Goal: Information Seeking & Learning: Learn about a topic

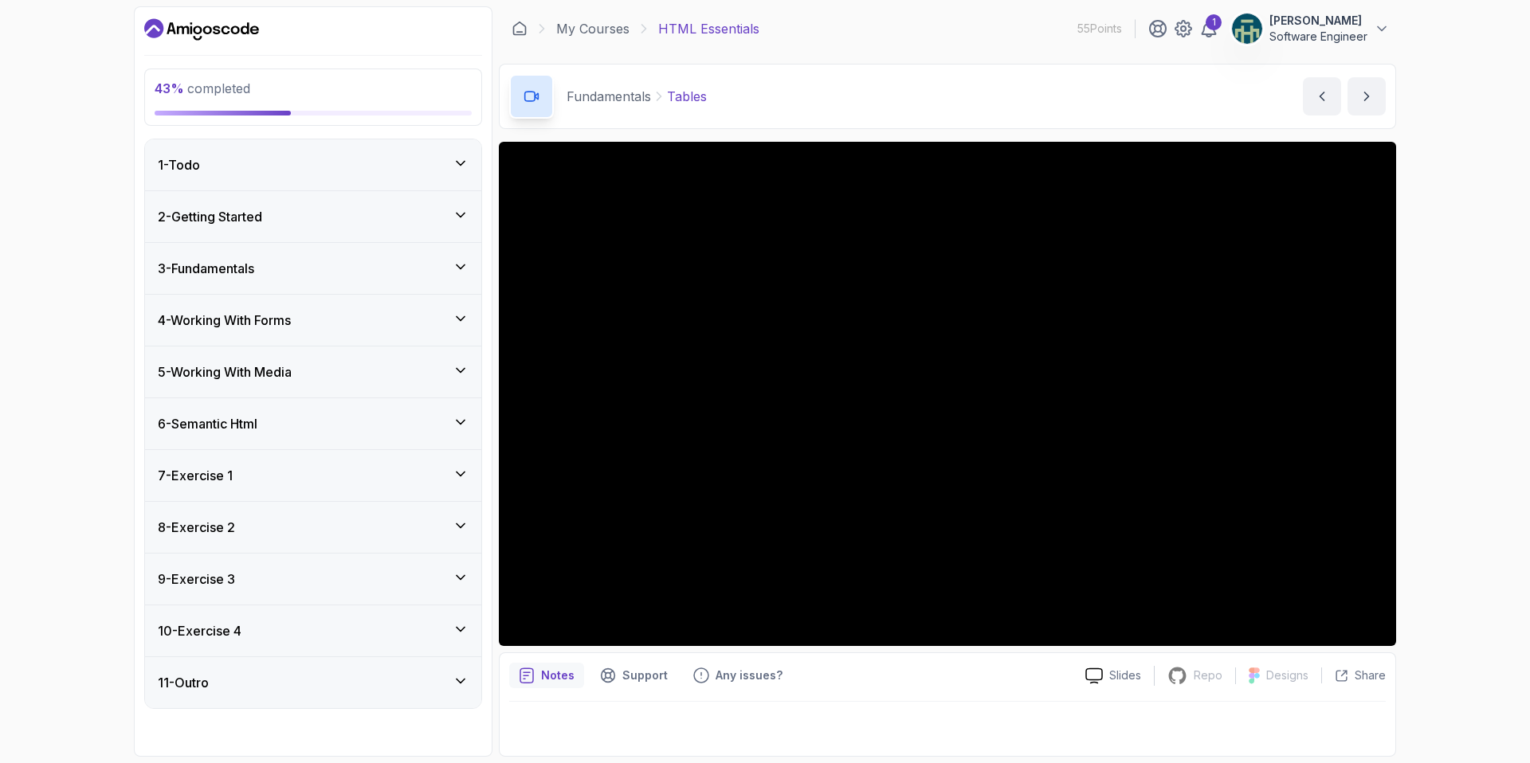
click at [408, 275] on div "3 - Fundamentals" at bounding box center [313, 268] width 311 height 19
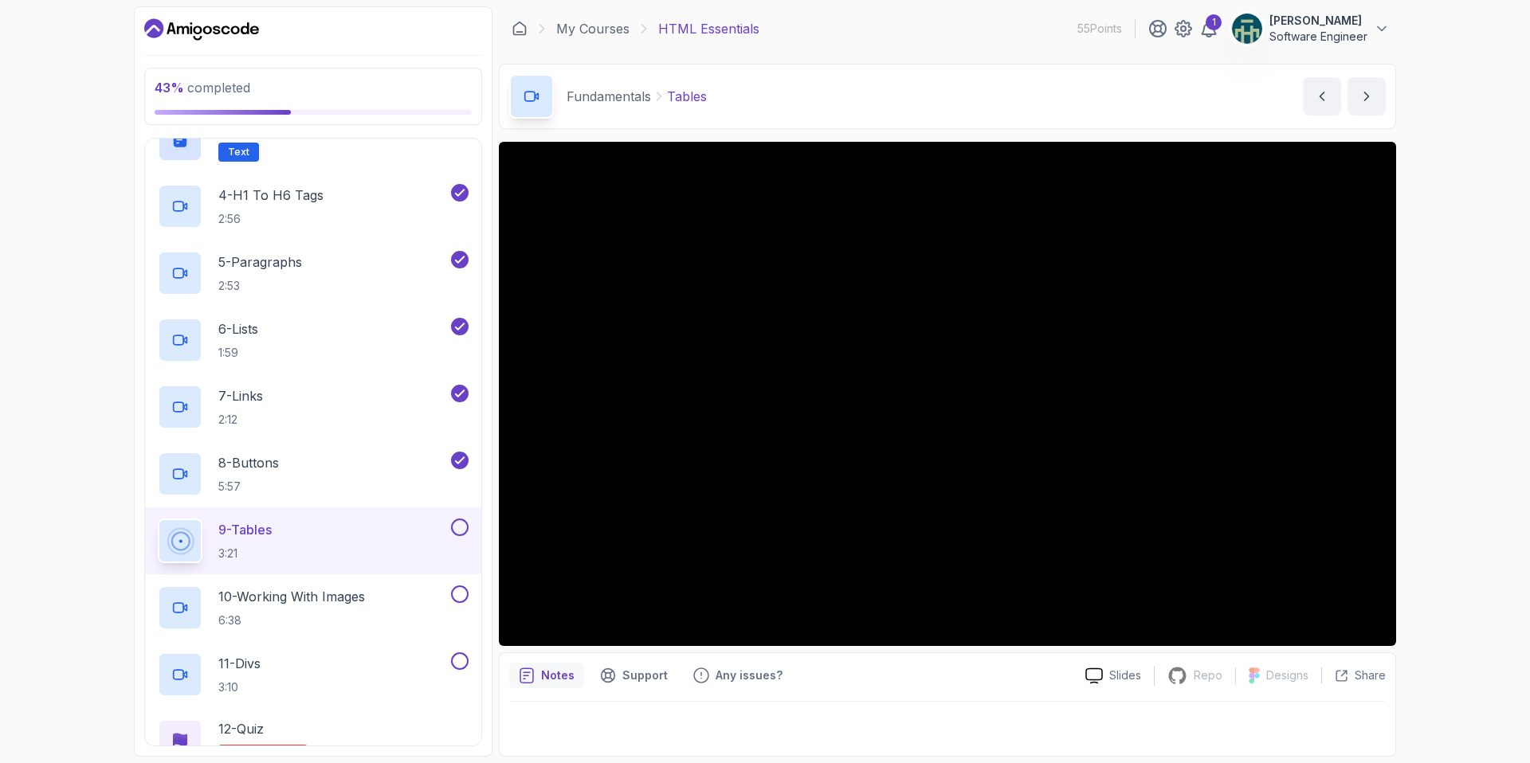
scroll to position [341, 0]
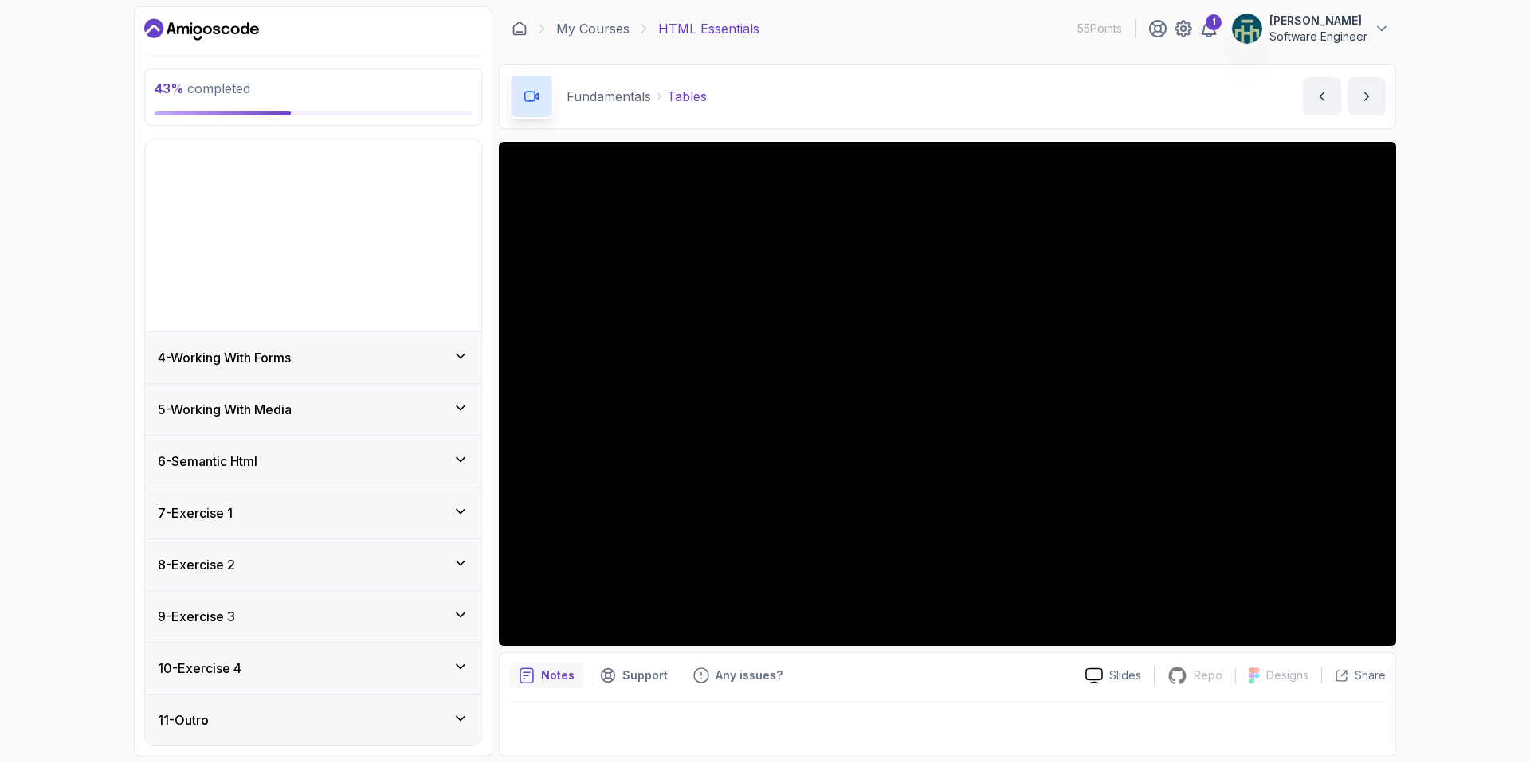
scroll to position [0, 0]
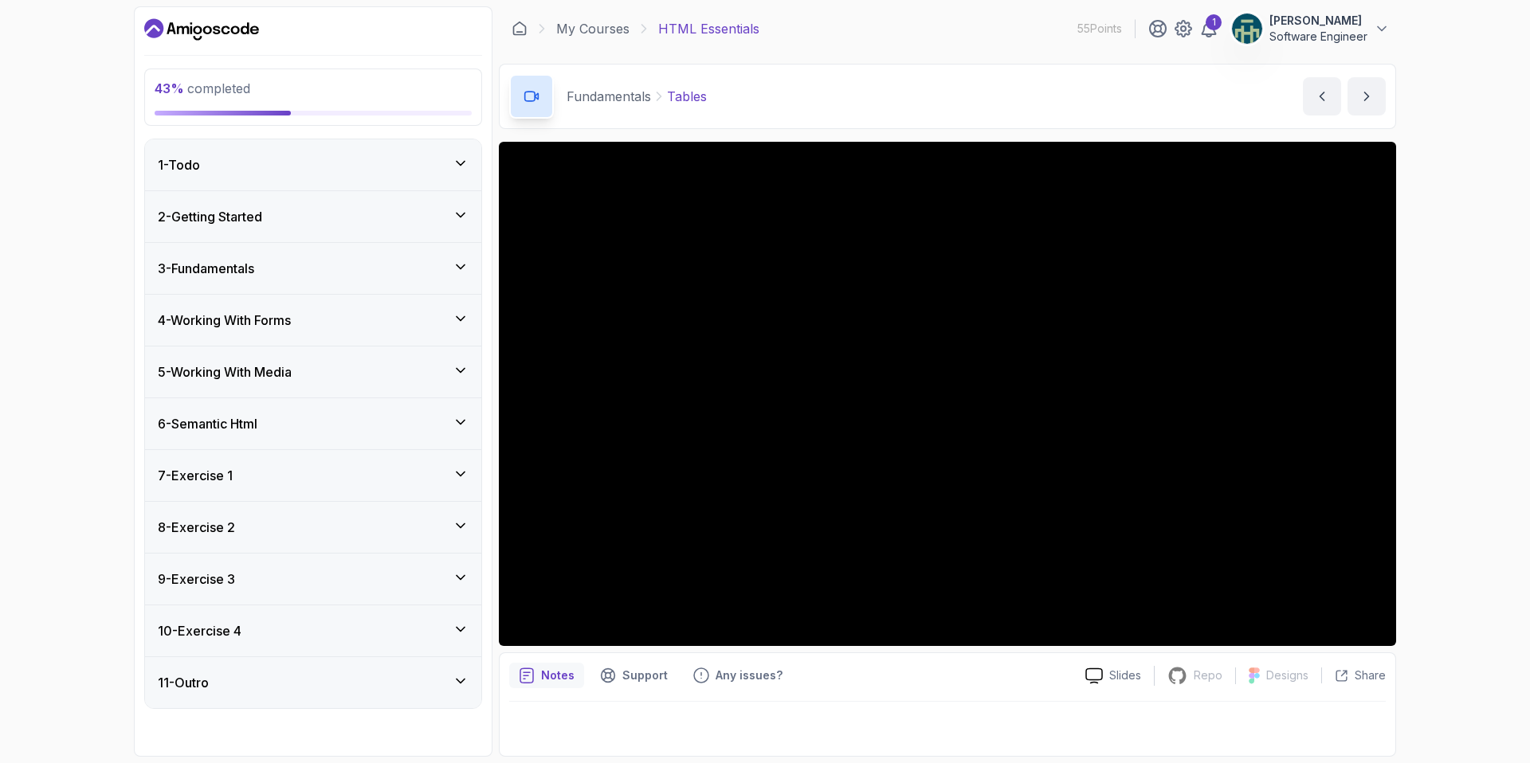
click at [398, 267] on div "3 - Fundamentals" at bounding box center [313, 268] width 311 height 19
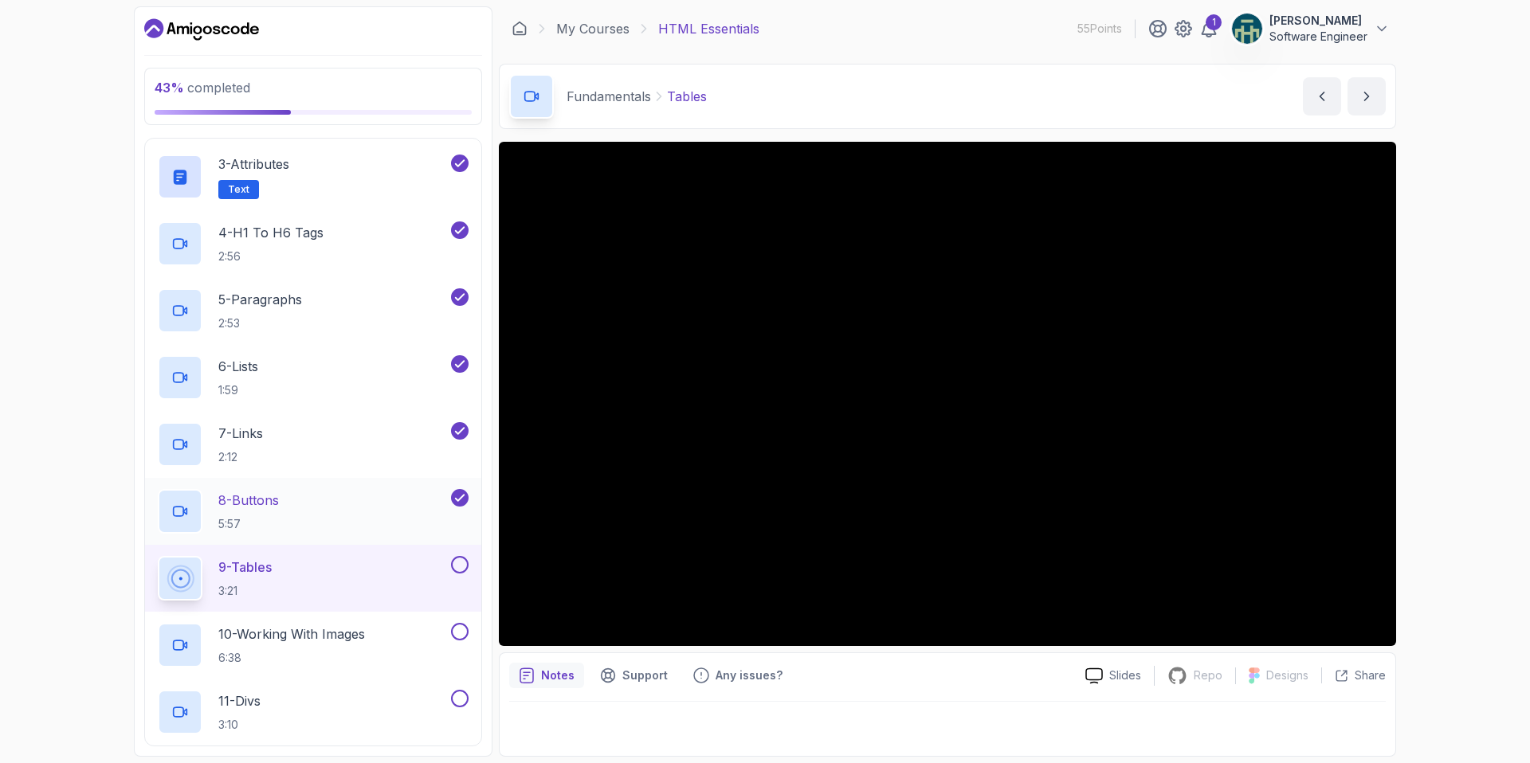
scroll to position [420, 0]
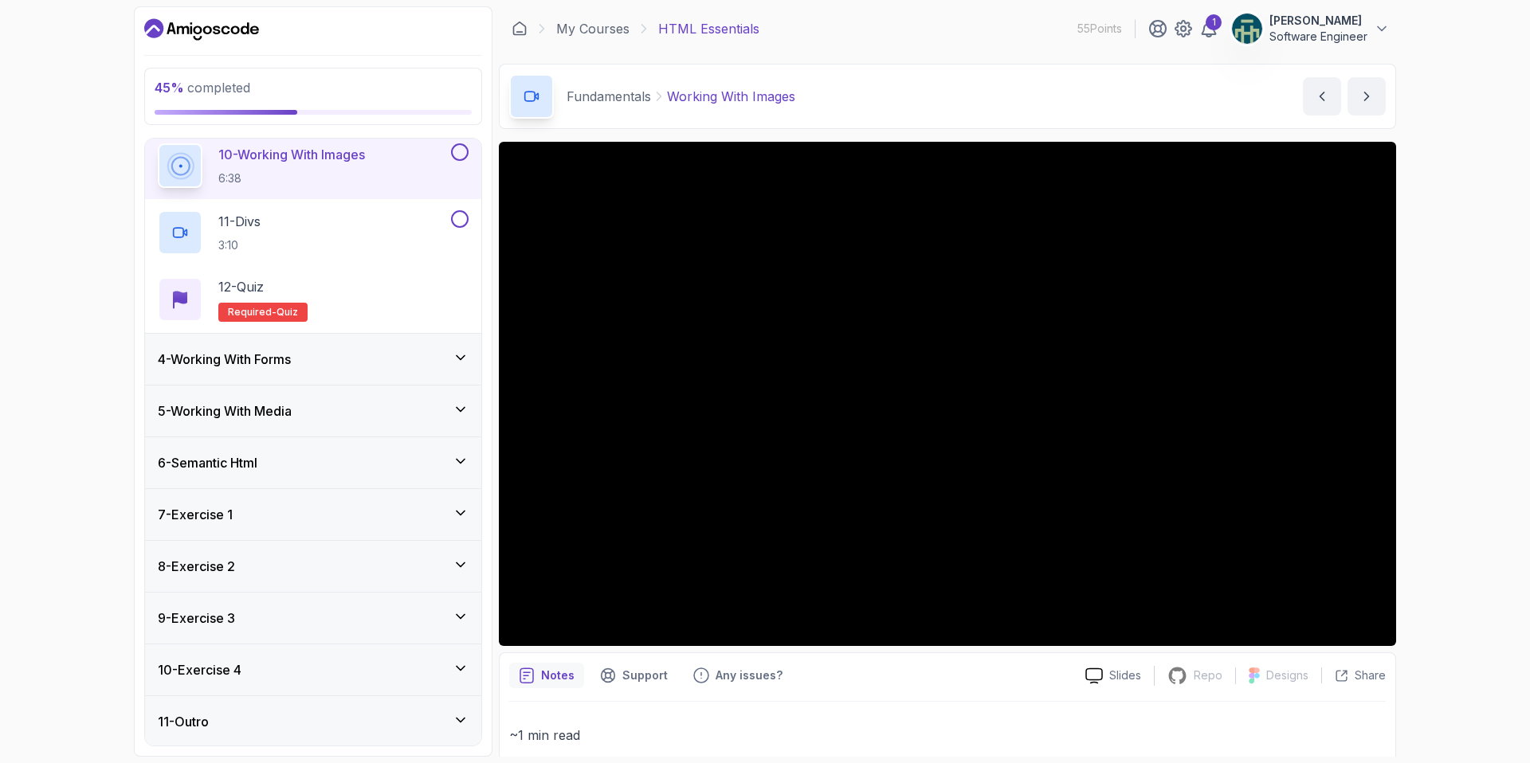
scroll to position [765, 0]
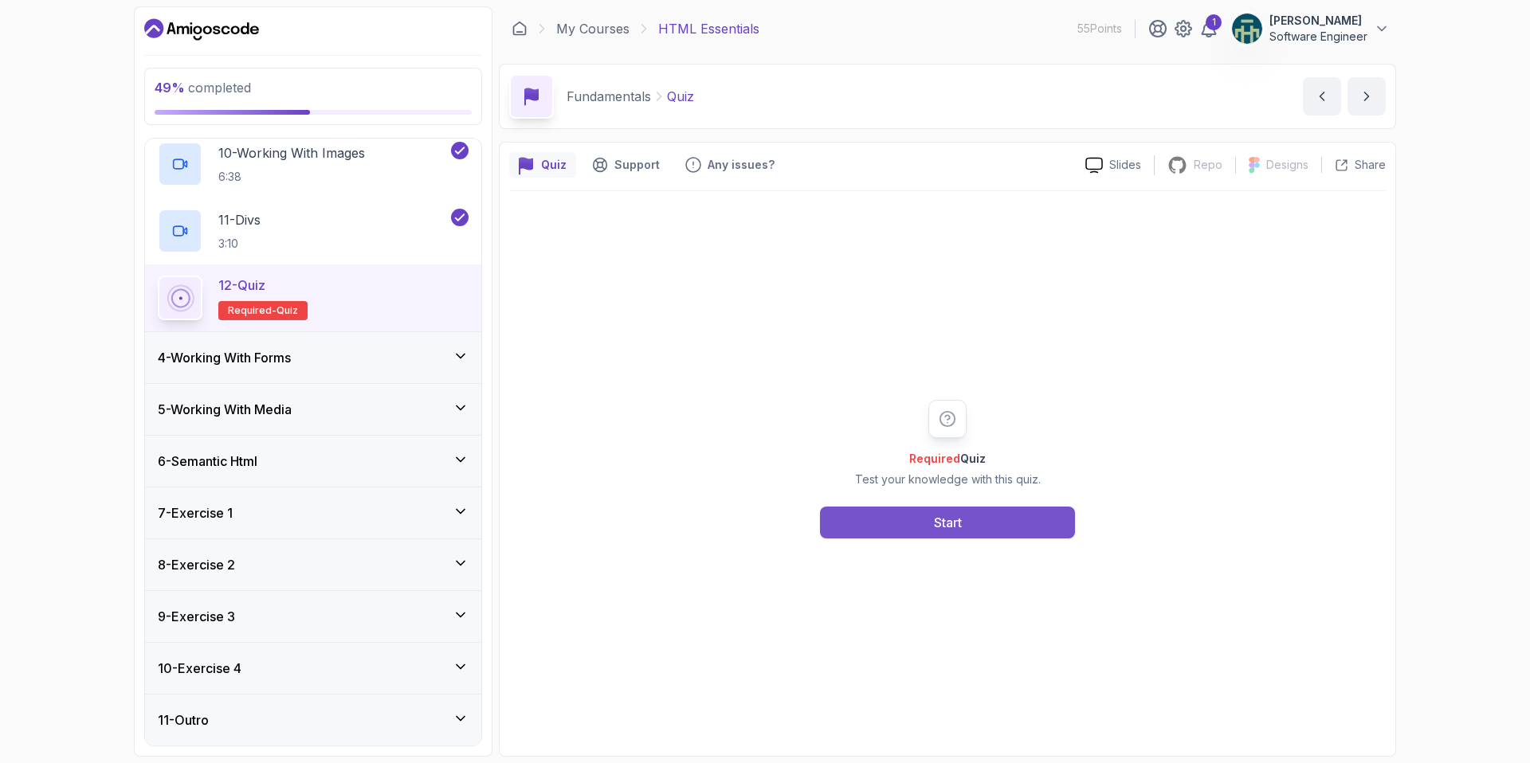
click at [944, 532] on button "Start" at bounding box center [947, 523] width 255 height 32
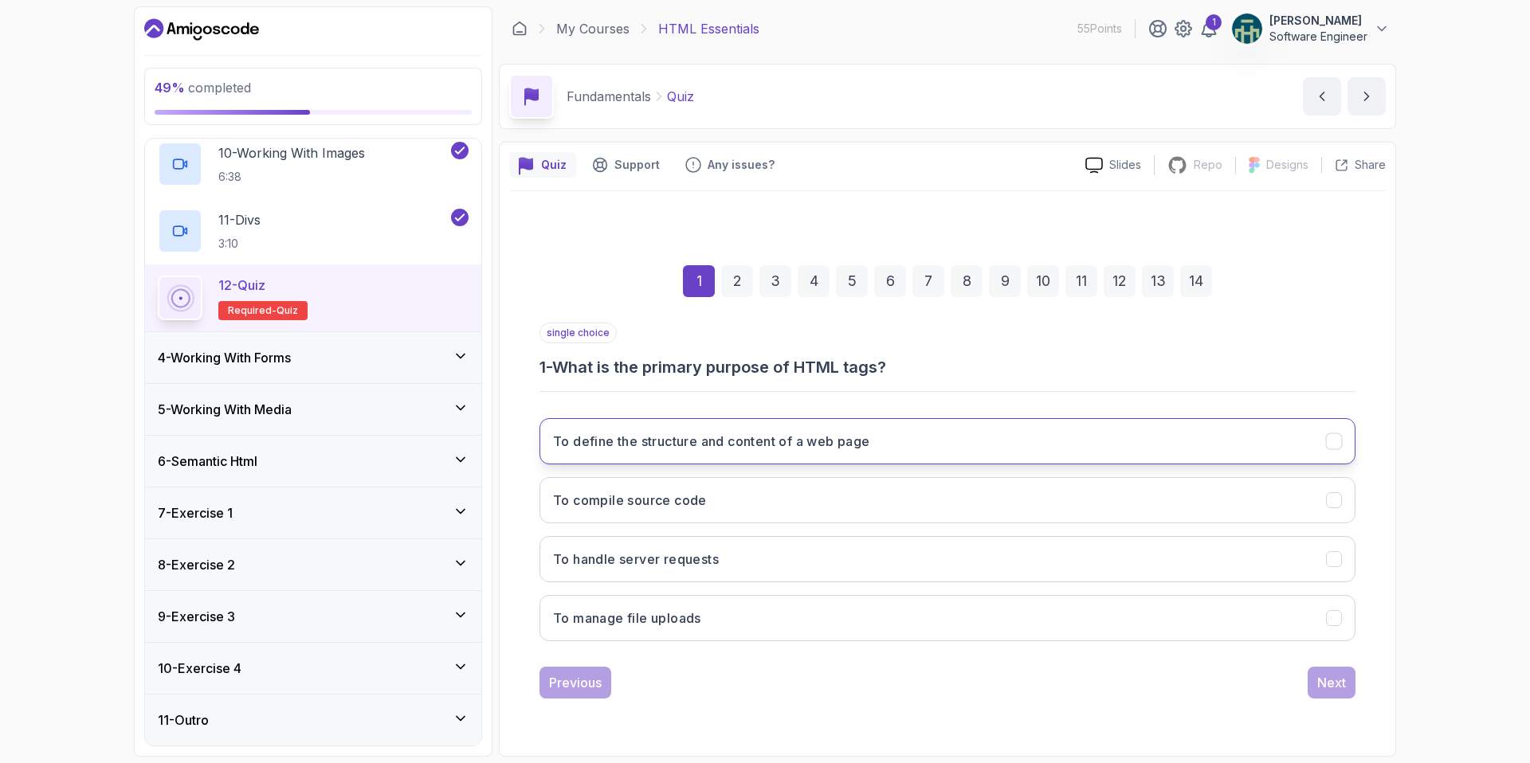
click at [747, 438] on h3 "To define the structure and content of a web page" at bounding box center [711, 441] width 317 height 19
click at [1318, 683] on div "Next" at bounding box center [1331, 682] width 29 height 19
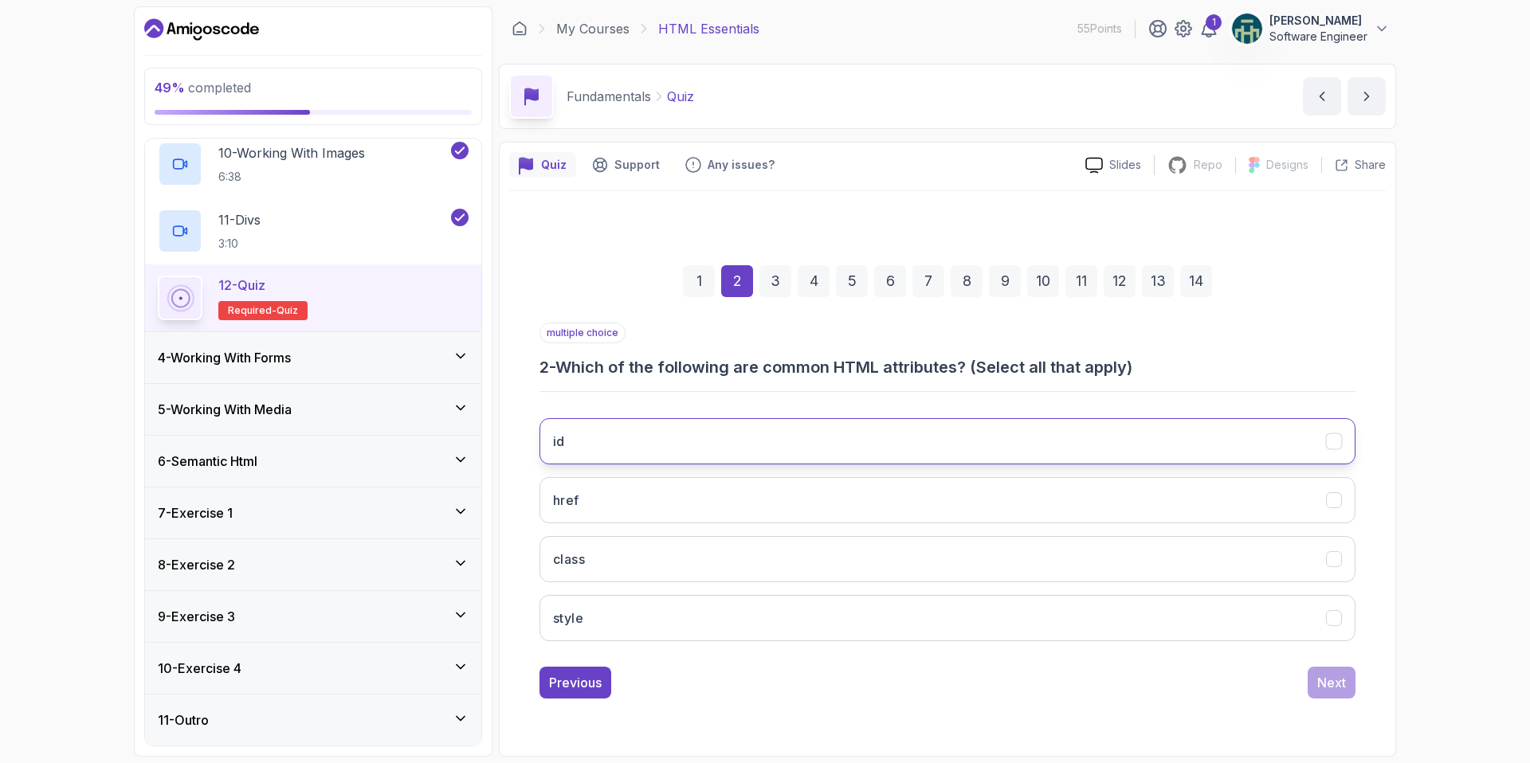
click at [997, 449] on button "id" at bounding box center [948, 441] width 816 height 46
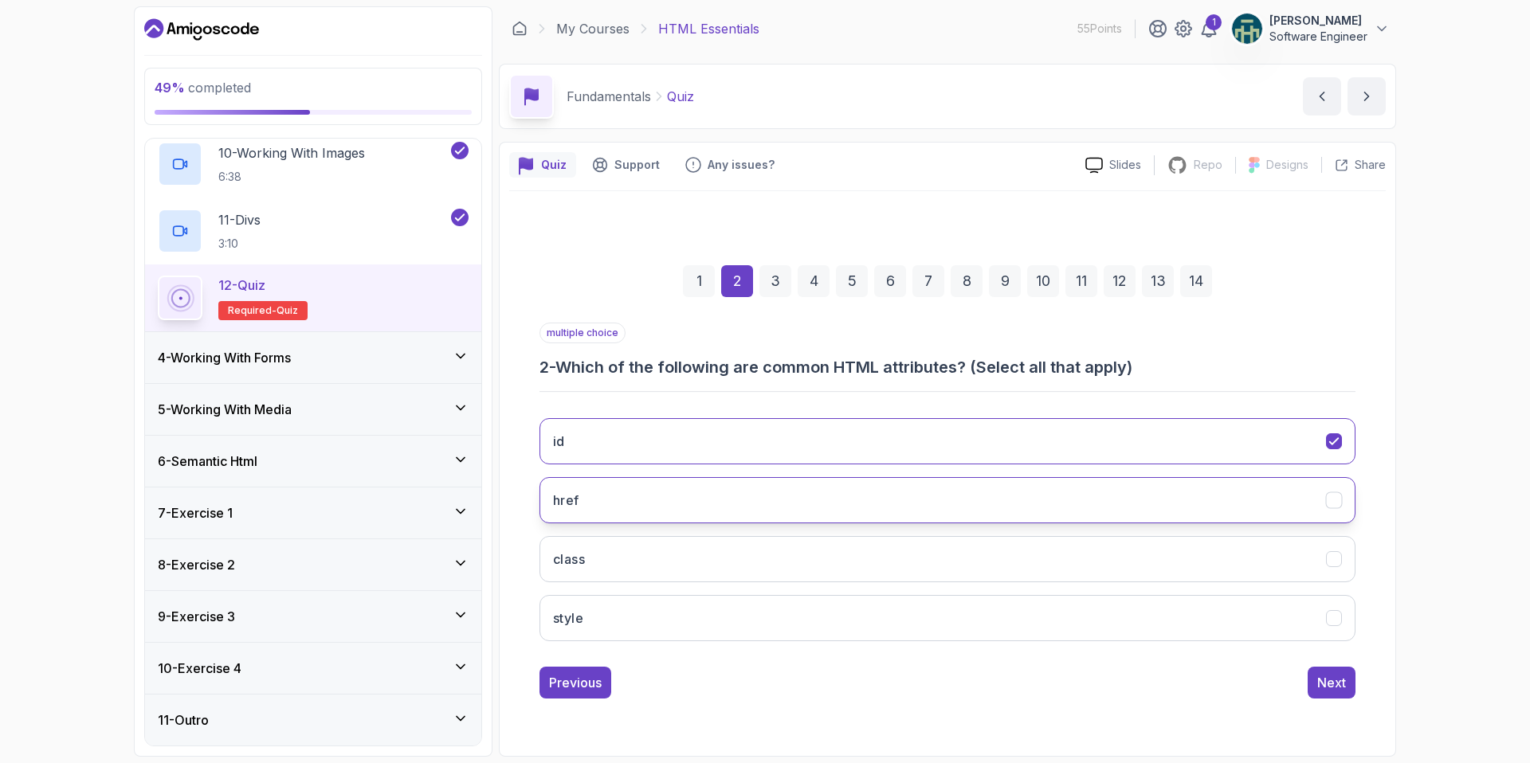
click at [1021, 493] on button "href" at bounding box center [948, 500] width 816 height 46
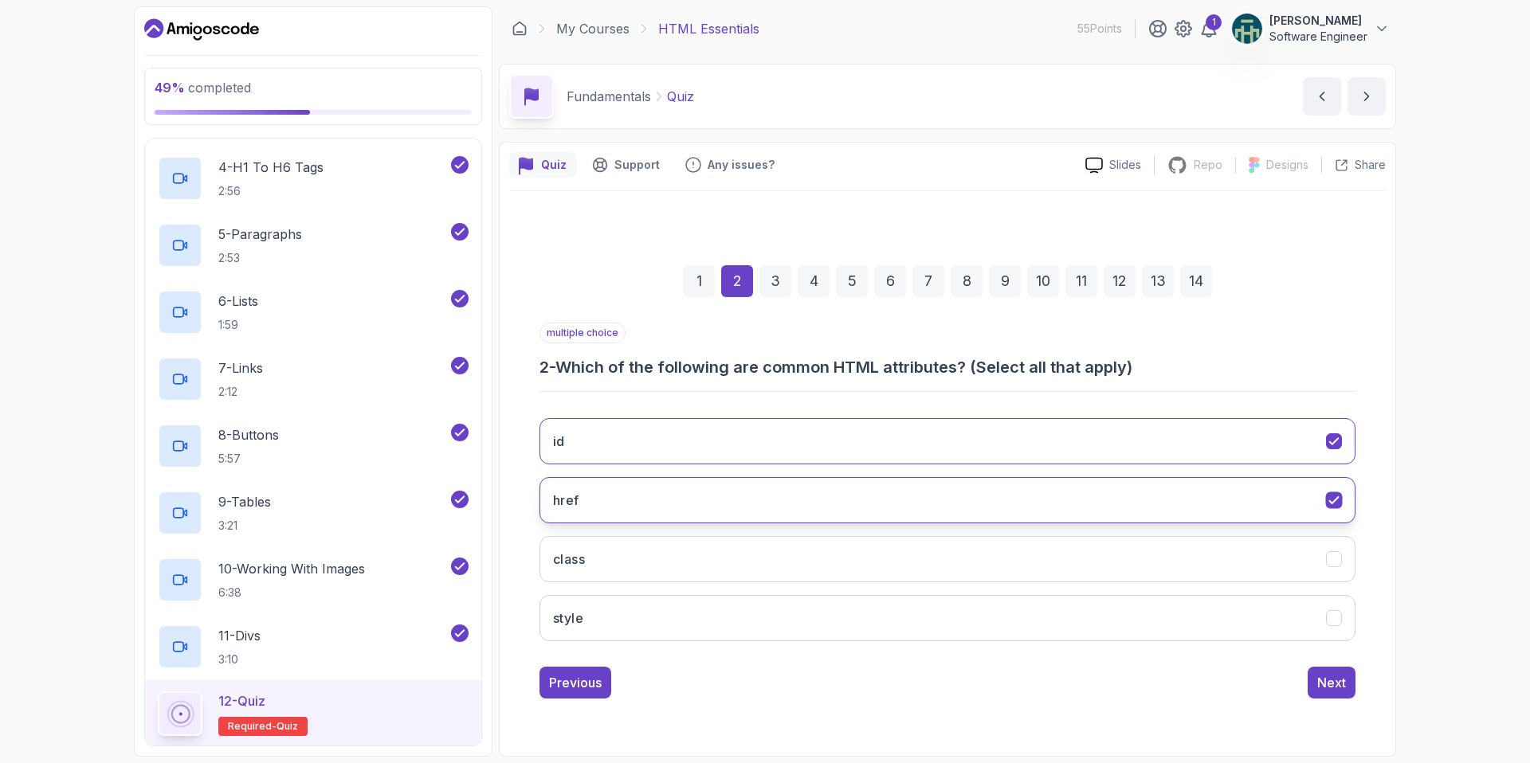
scroll to position [352, 0]
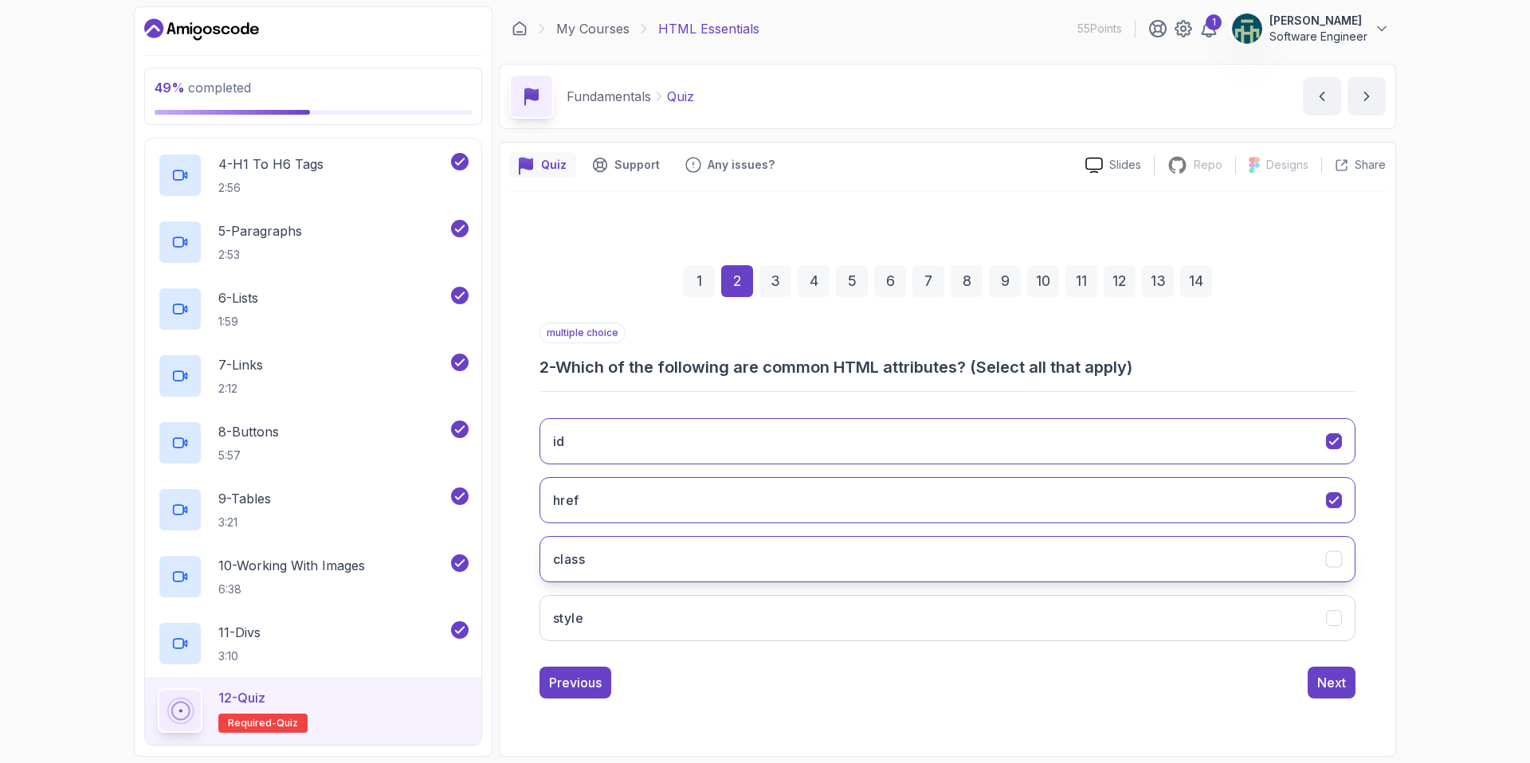
click at [1339, 563] on icon "class" at bounding box center [1334, 558] width 15 height 15
click at [1338, 614] on icon "style" at bounding box center [1334, 617] width 15 height 15
click at [1313, 685] on button "Next" at bounding box center [1332, 683] width 48 height 32
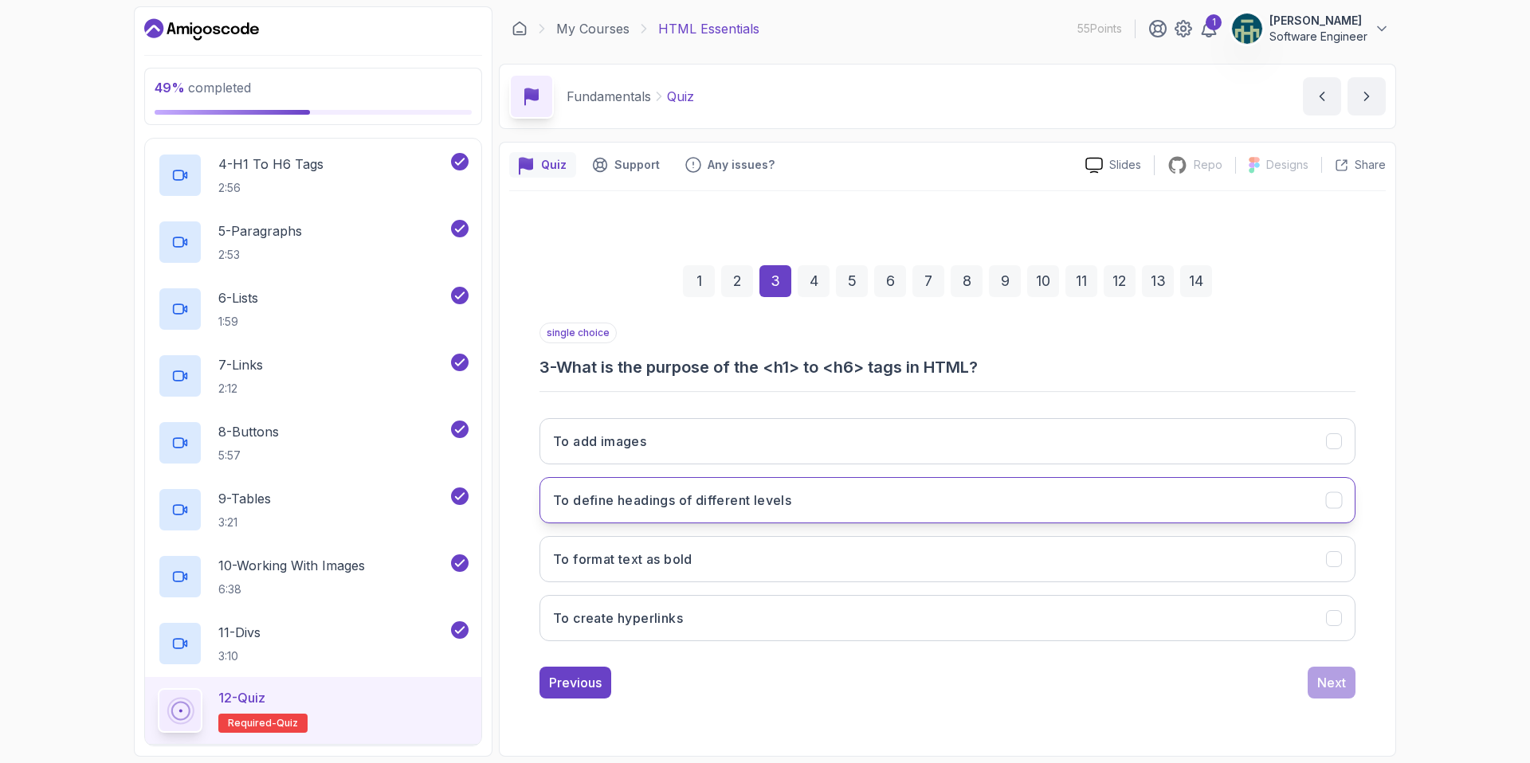
click at [1162, 505] on button "To define headings of different levels" at bounding box center [948, 500] width 816 height 46
click at [1348, 681] on button "Next" at bounding box center [1332, 683] width 48 height 32
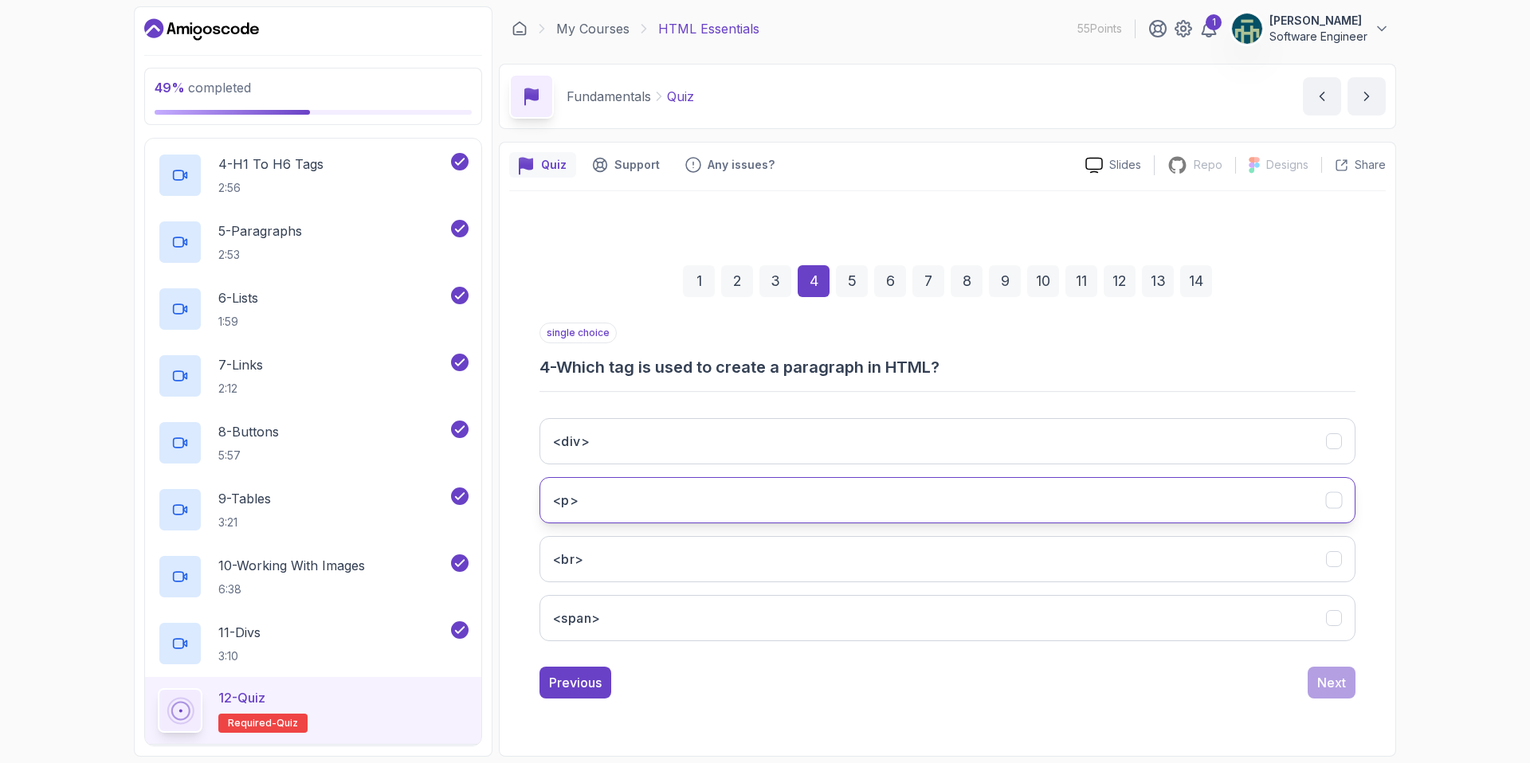
click at [1190, 505] on button "<p>" at bounding box center [948, 500] width 816 height 46
click at [1322, 679] on div "Next" at bounding box center [1331, 682] width 29 height 19
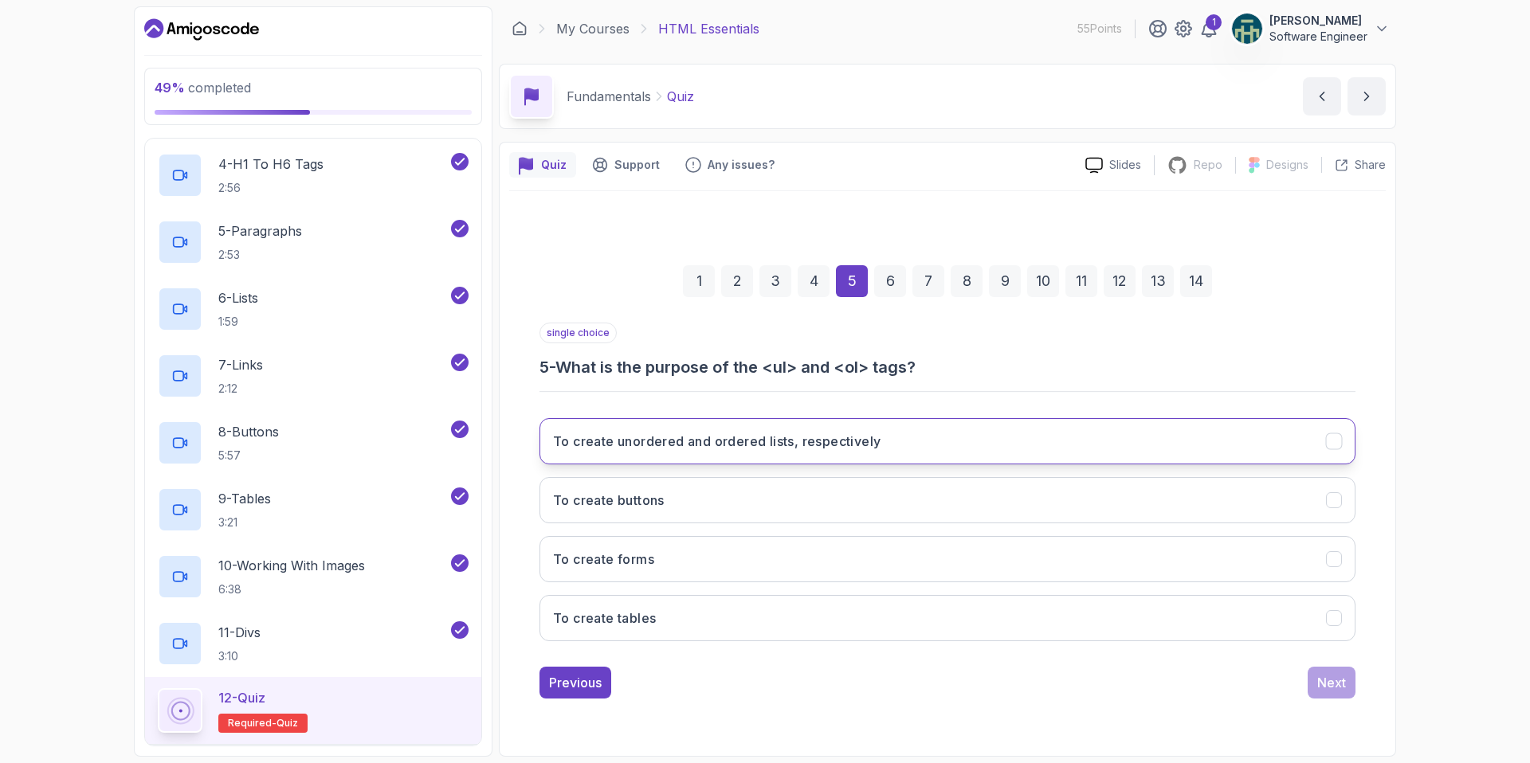
click at [1199, 451] on button "To create unordered and ordered lists, respectively" at bounding box center [948, 441] width 816 height 46
click at [1342, 685] on div "Next" at bounding box center [1331, 682] width 29 height 19
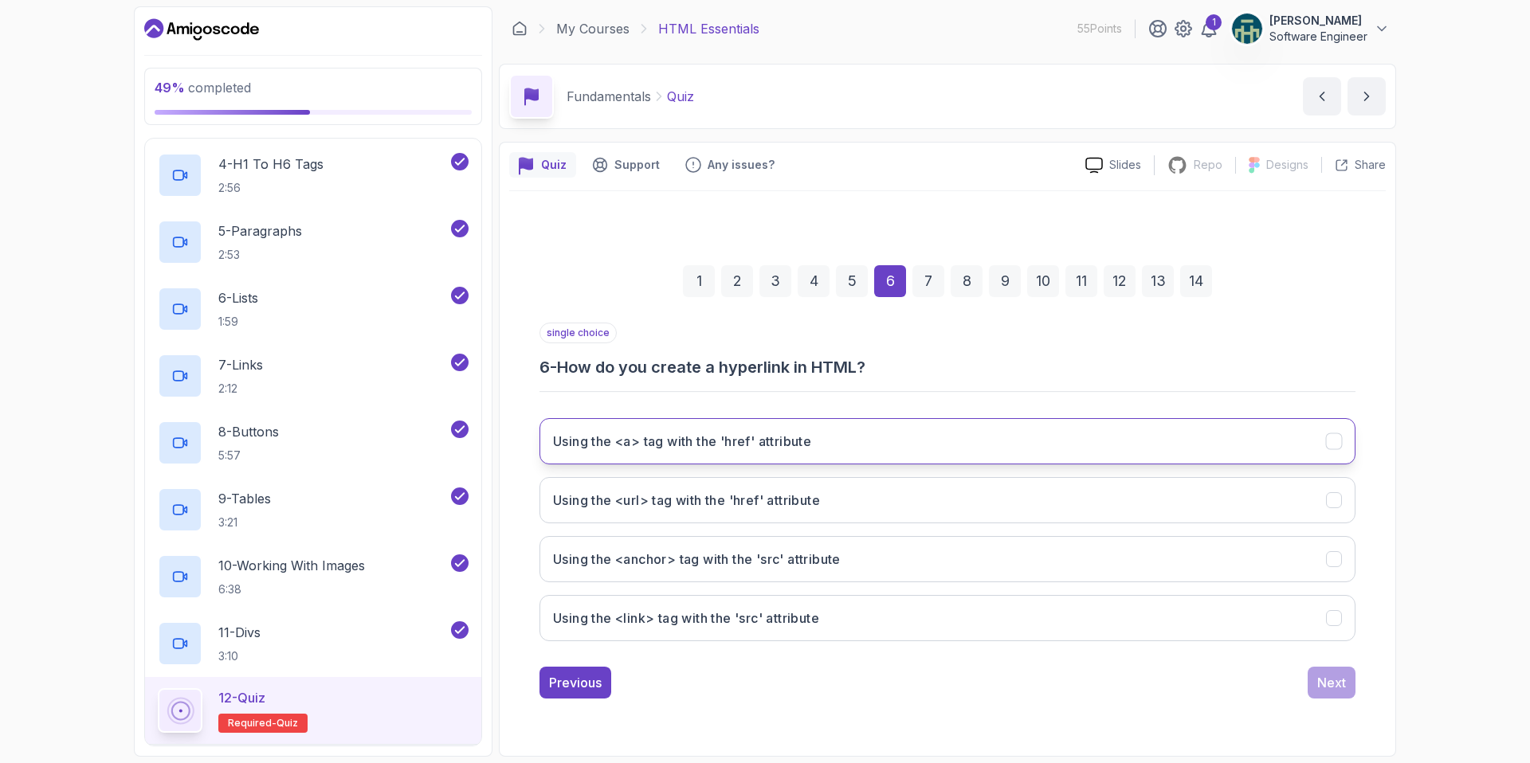
click at [1105, 444] on button "Using the <a> tag with the 'href' attribute" at bounding box center [948, 441] width 816 height 46
click at [1335, 687] on div "Next" at bounding box center [1331, 682] width 29 height 19
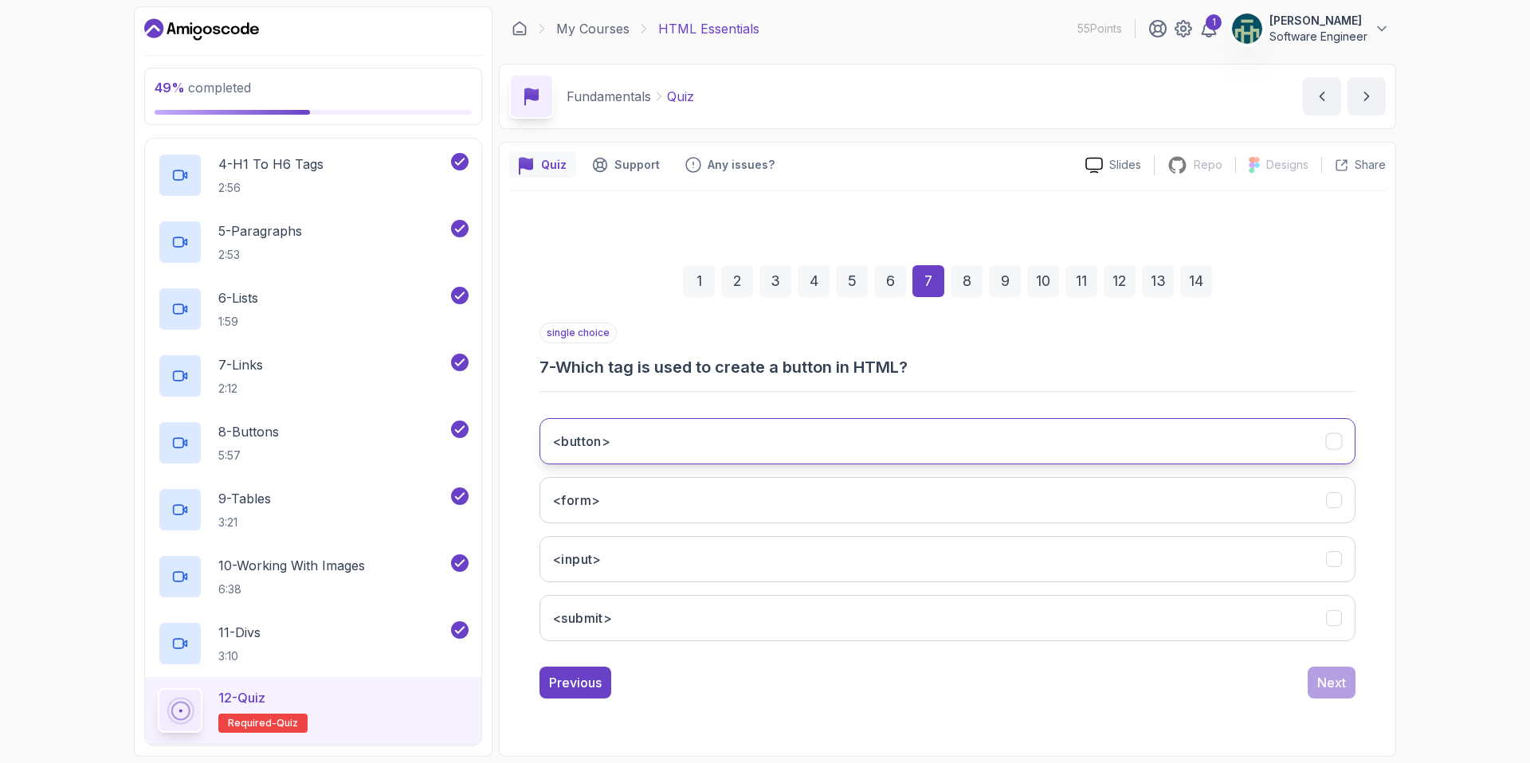
click at [1055, 442] on button "<button>" at bounding box center [948, 441] width 816 height 46
click at [1342, 693] on button "Next" at bounding box center [1332, 683] width 48 height 32
click at [783, 445] on button "To create a form for user input" at bounding box center [948, 441] width 816 height 46
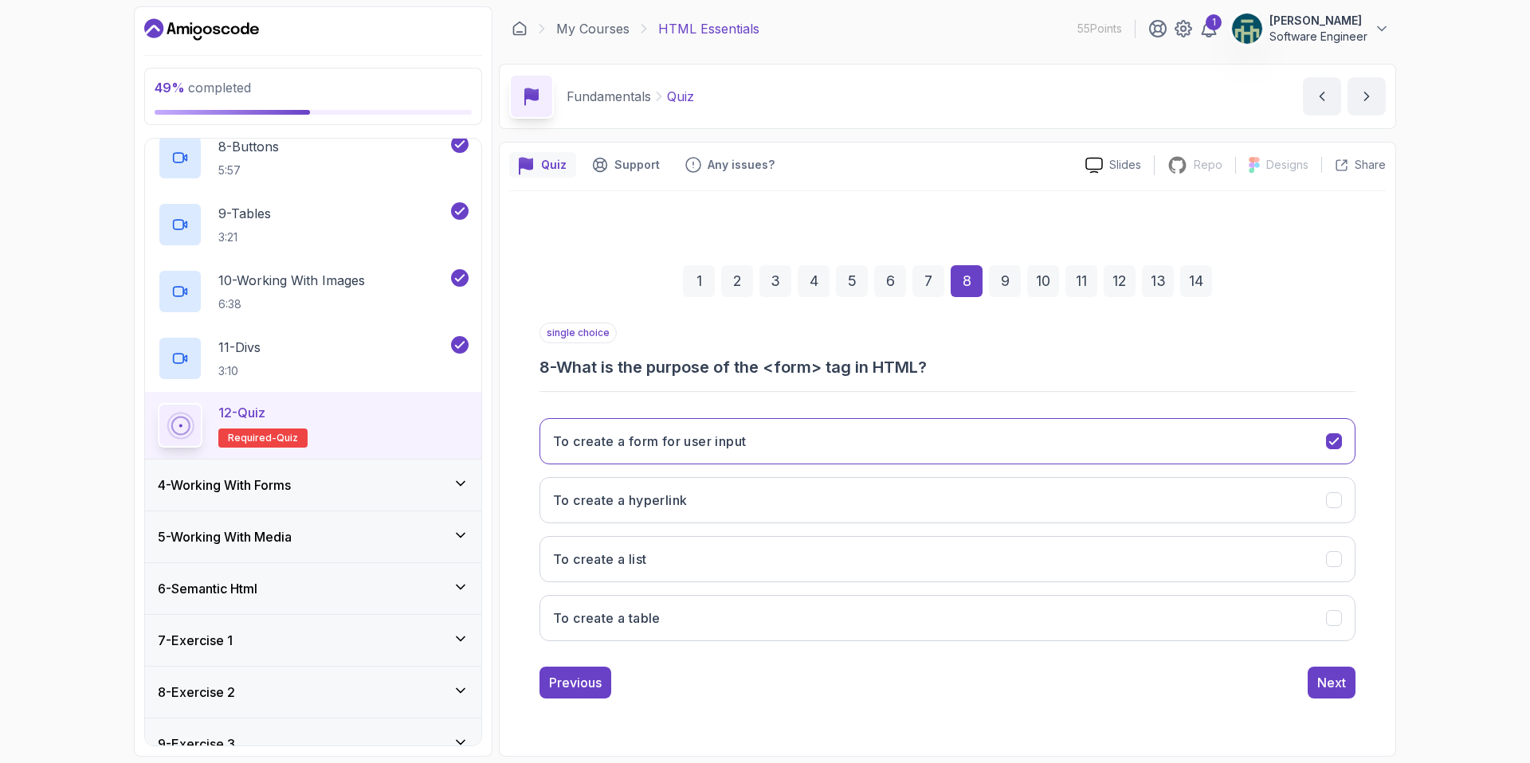
scroll to position [559, 0]
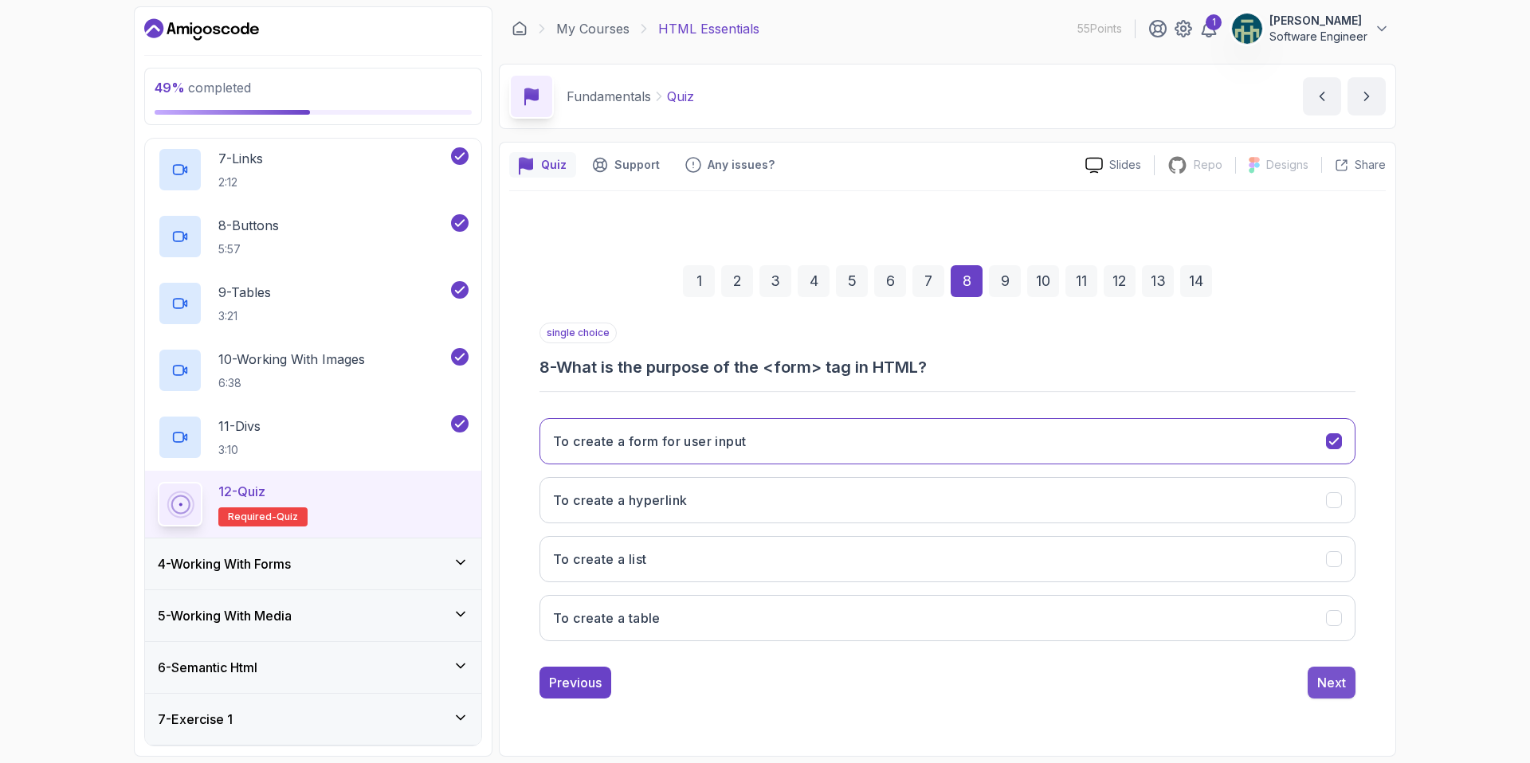
click at [1325, 679] on div "Next" at bounding box center [1331, 682] width 29 height 19
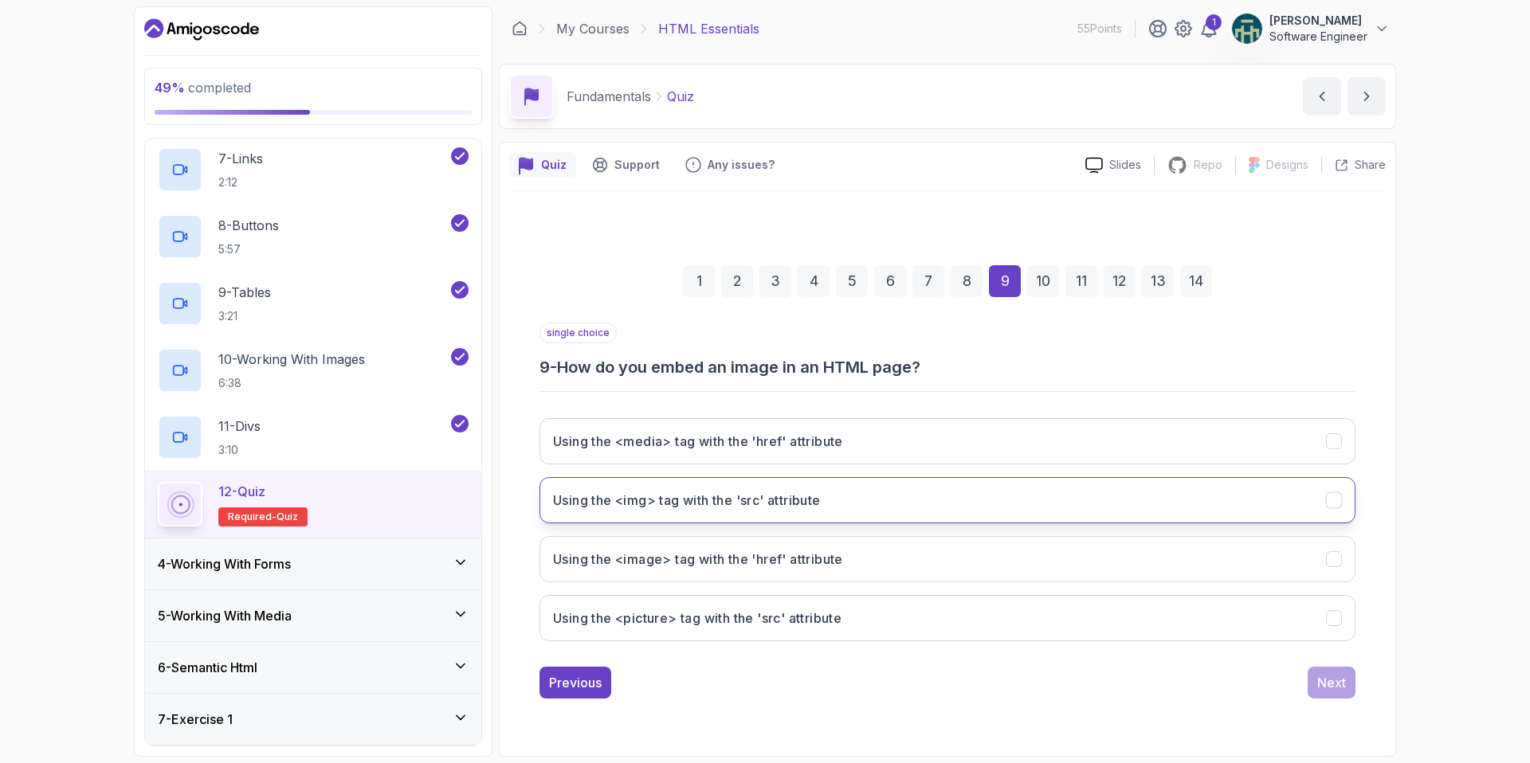
click at [1029, 508] on button "Using the <img> tag with the 'src' attribute" at bounding box center [948, 500] width 816 height 46
click at [1333, 678] on div "Next" at bounding box center [1331, 682] width 29 height 19
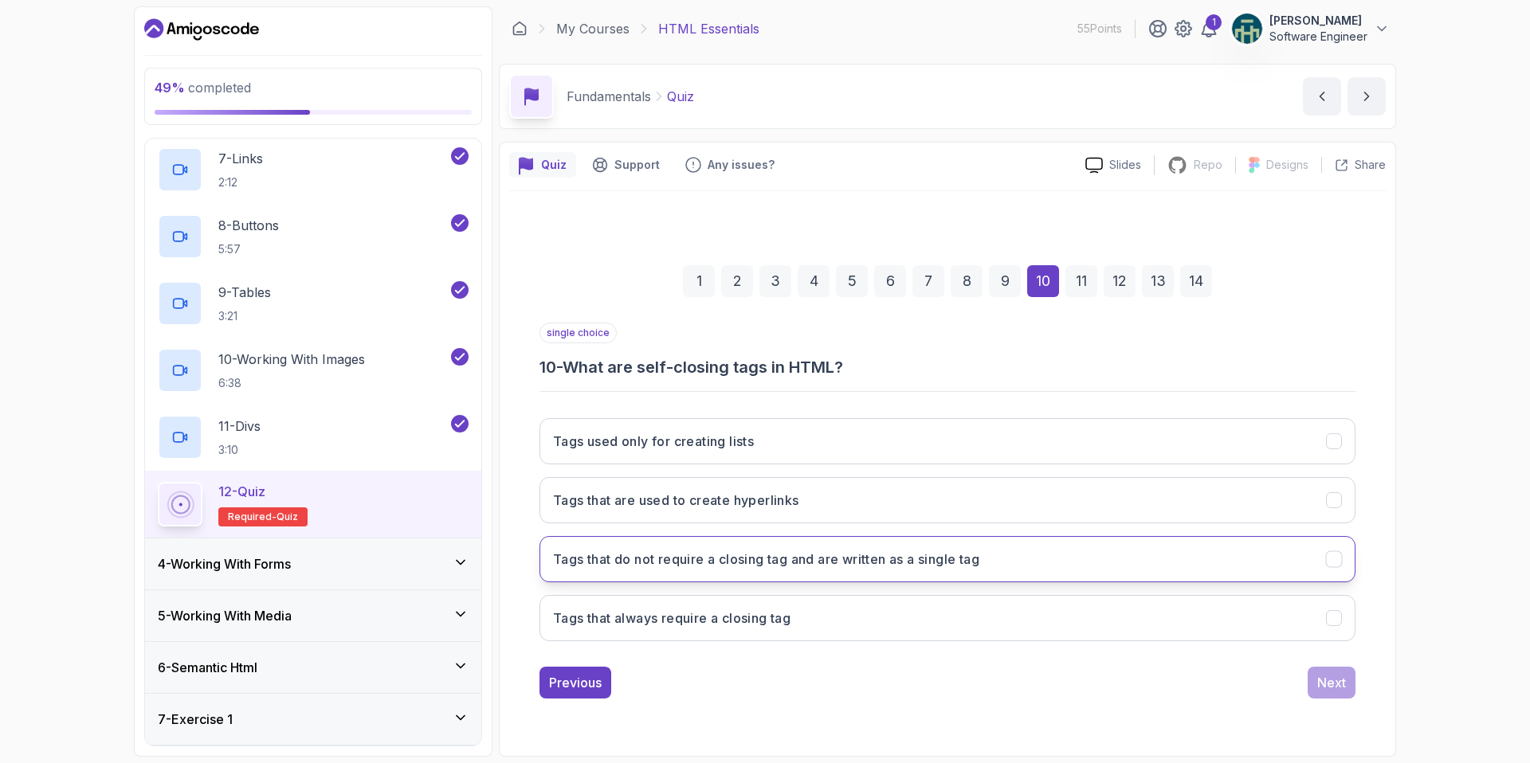
click at [801, 550] on h3 "Tags that do not require a closing tag and are written as a single tag" at bounding box center [766, 559] width 426 height 19
click at [1325, 675] on div "Next" at bounding box center [1331, 682] width 29 height 19
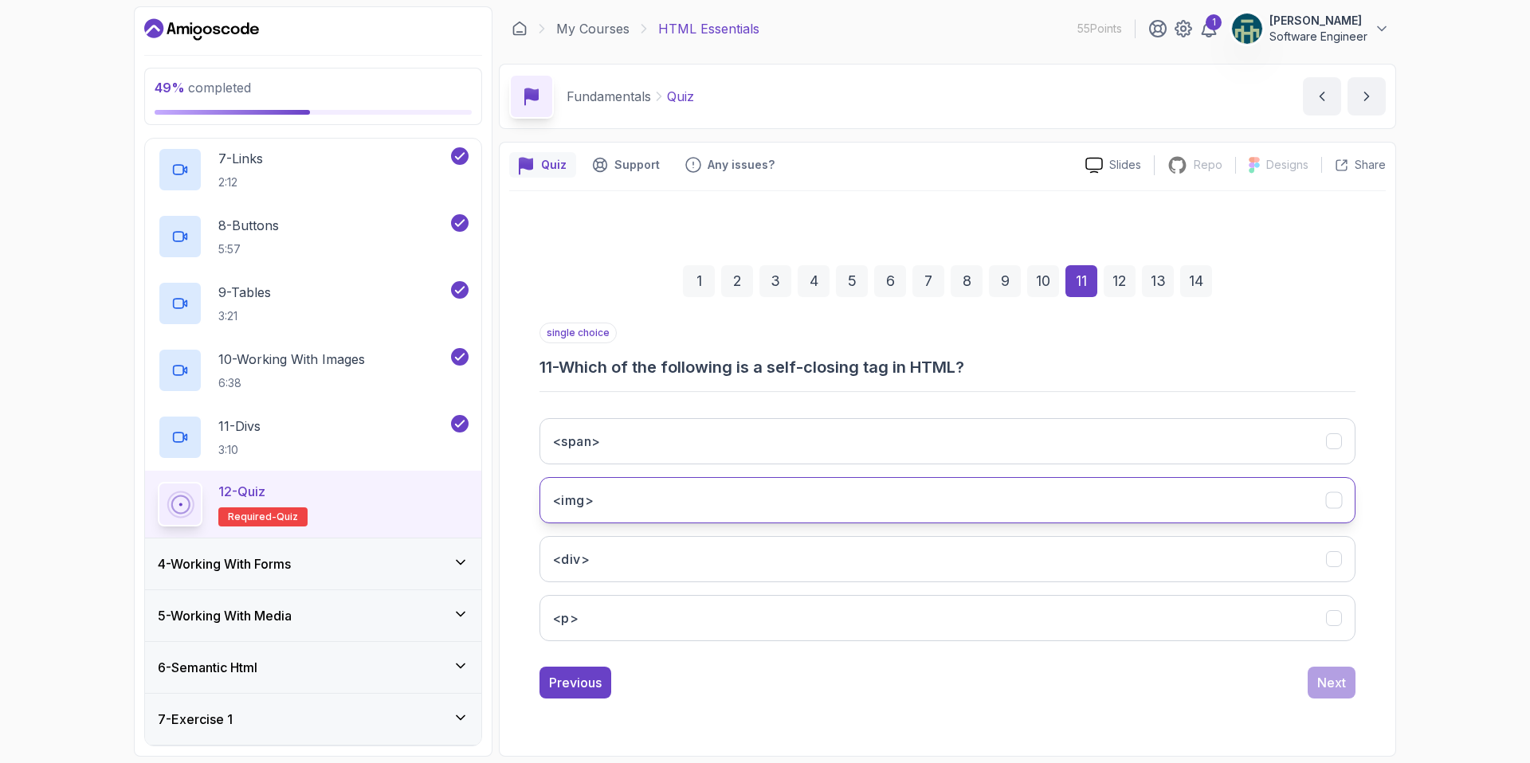
click at [709, 496] on button "<img>" at bounding box center [948, 500] width 816 height 46
click at [1330, 685] on div "Next" at bounding box center [1331, 682] width 29 height 19
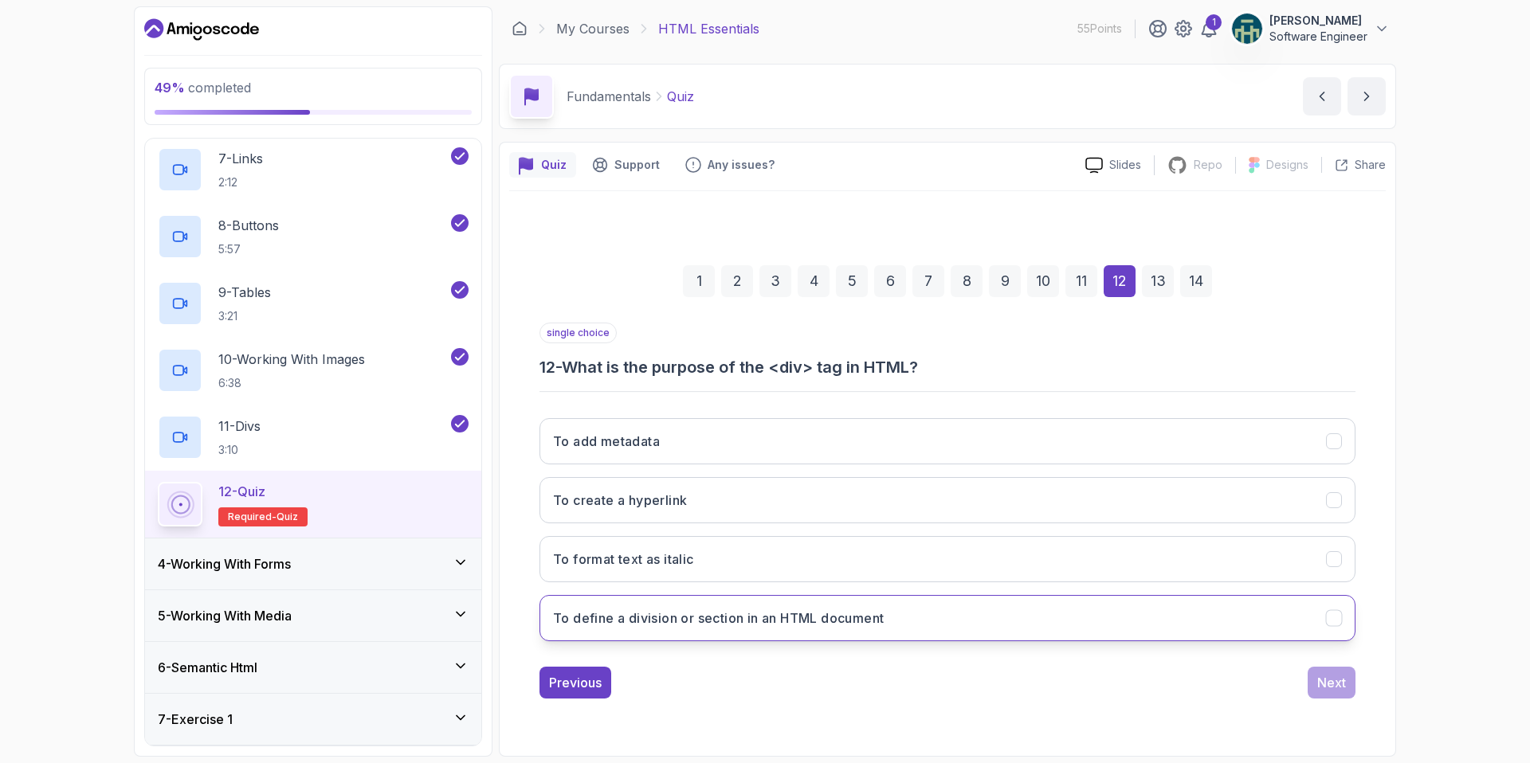
click at [782, 610] on h3 "To define a division or section in an HTML document" at bounding box center [718, 618] width 331 height 19
click at [1310, 680] on button "Next" at bounding box center [1332, 683] width 48 height 32
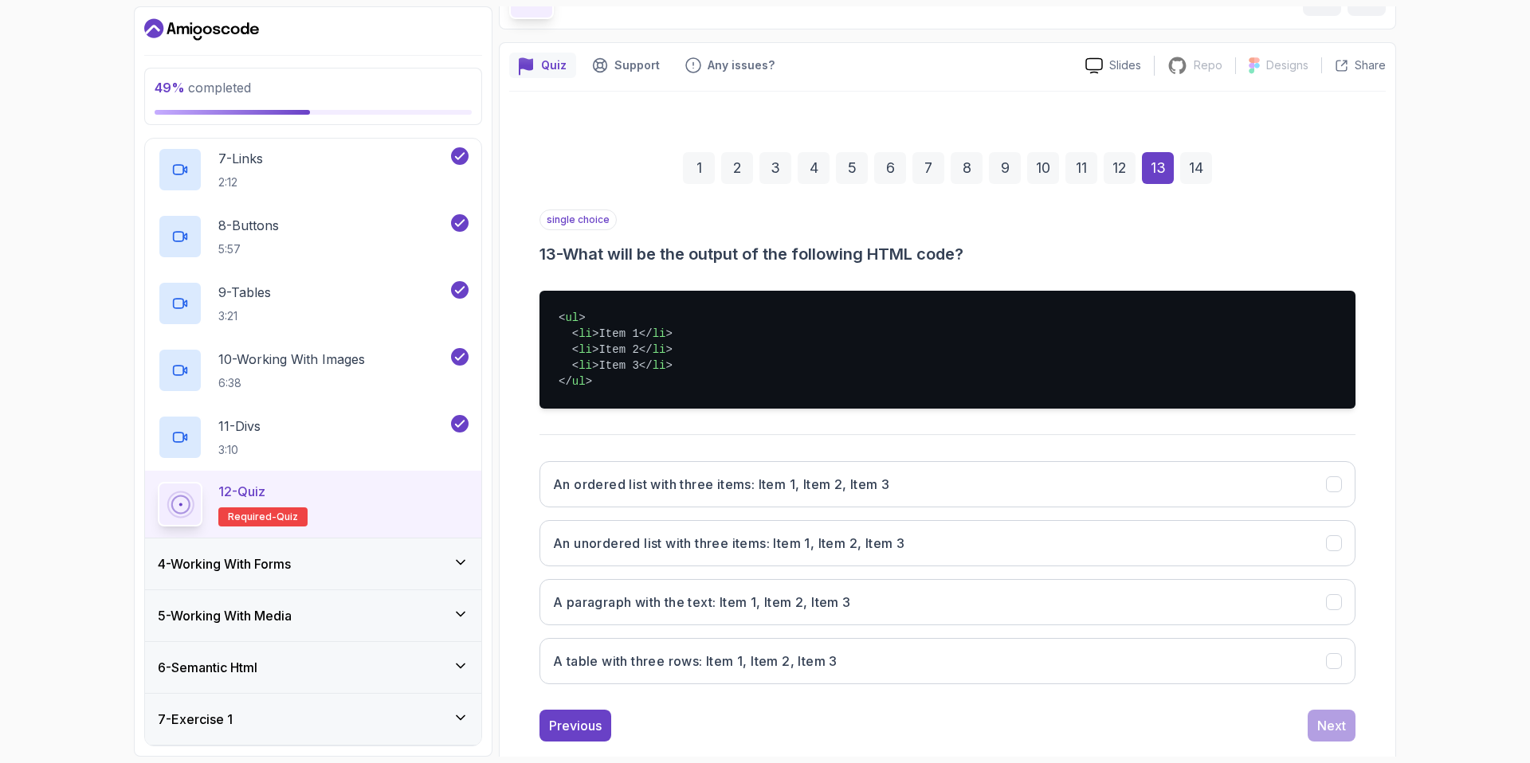
scroll to position [106, 0]
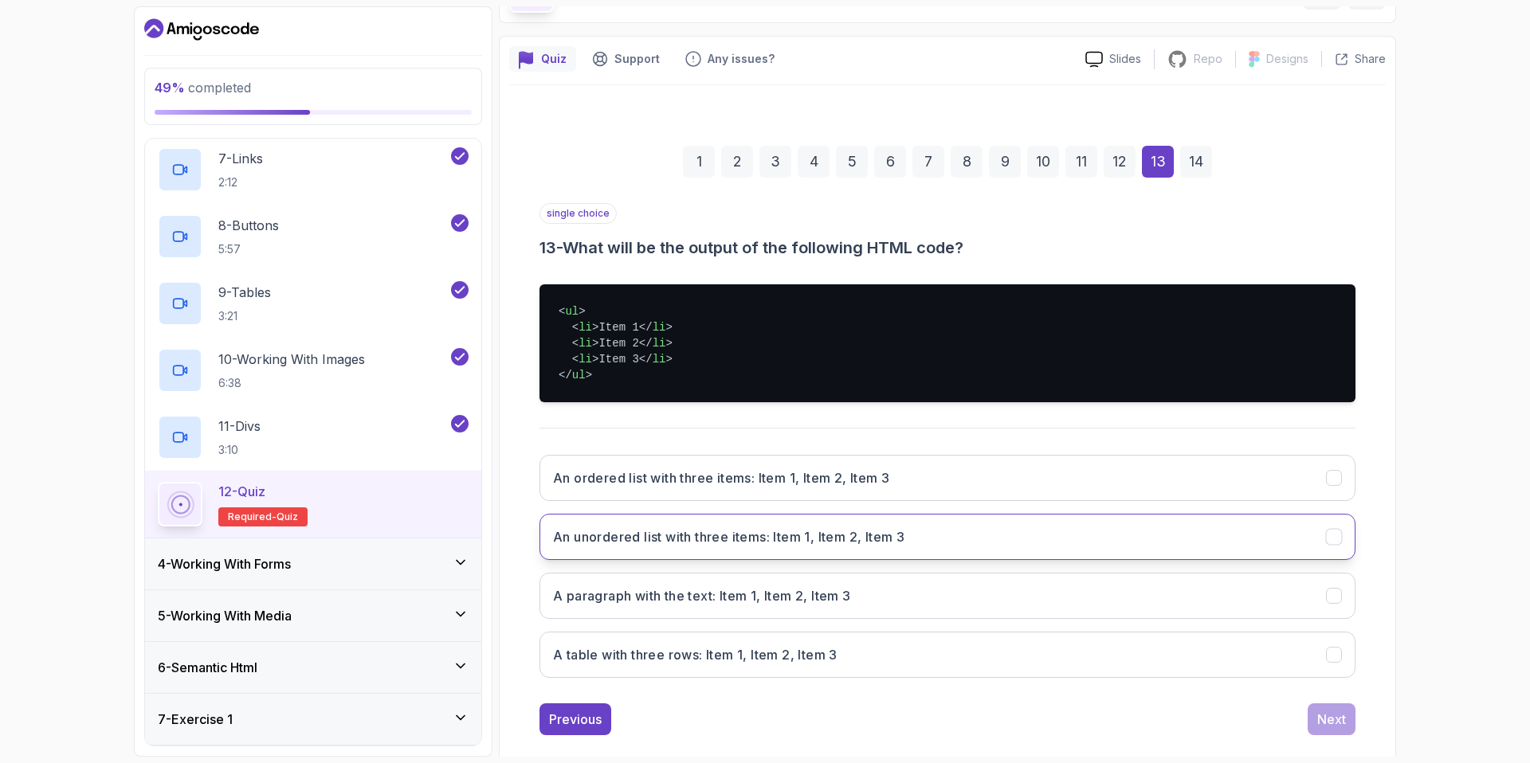
click at [716, 529] on h3 "An unordered list with three items: Item 1, Item 2, Item 3" at bounding box center [728, 537] width 351 height 19
click at [1340, 710] on div "Next" at bounding box center [1331, 719] width 29 height 19
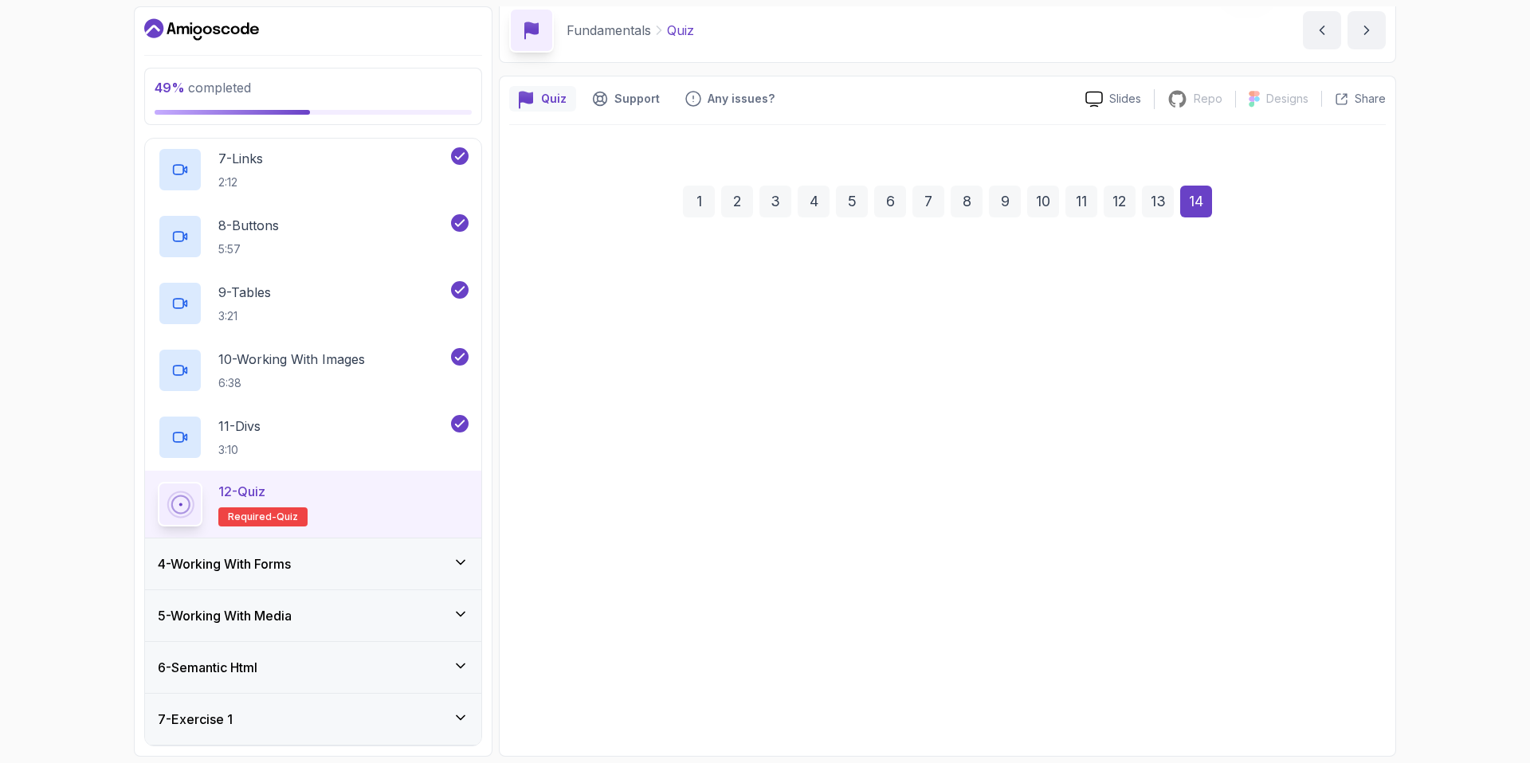
scroll to position [66, 0]
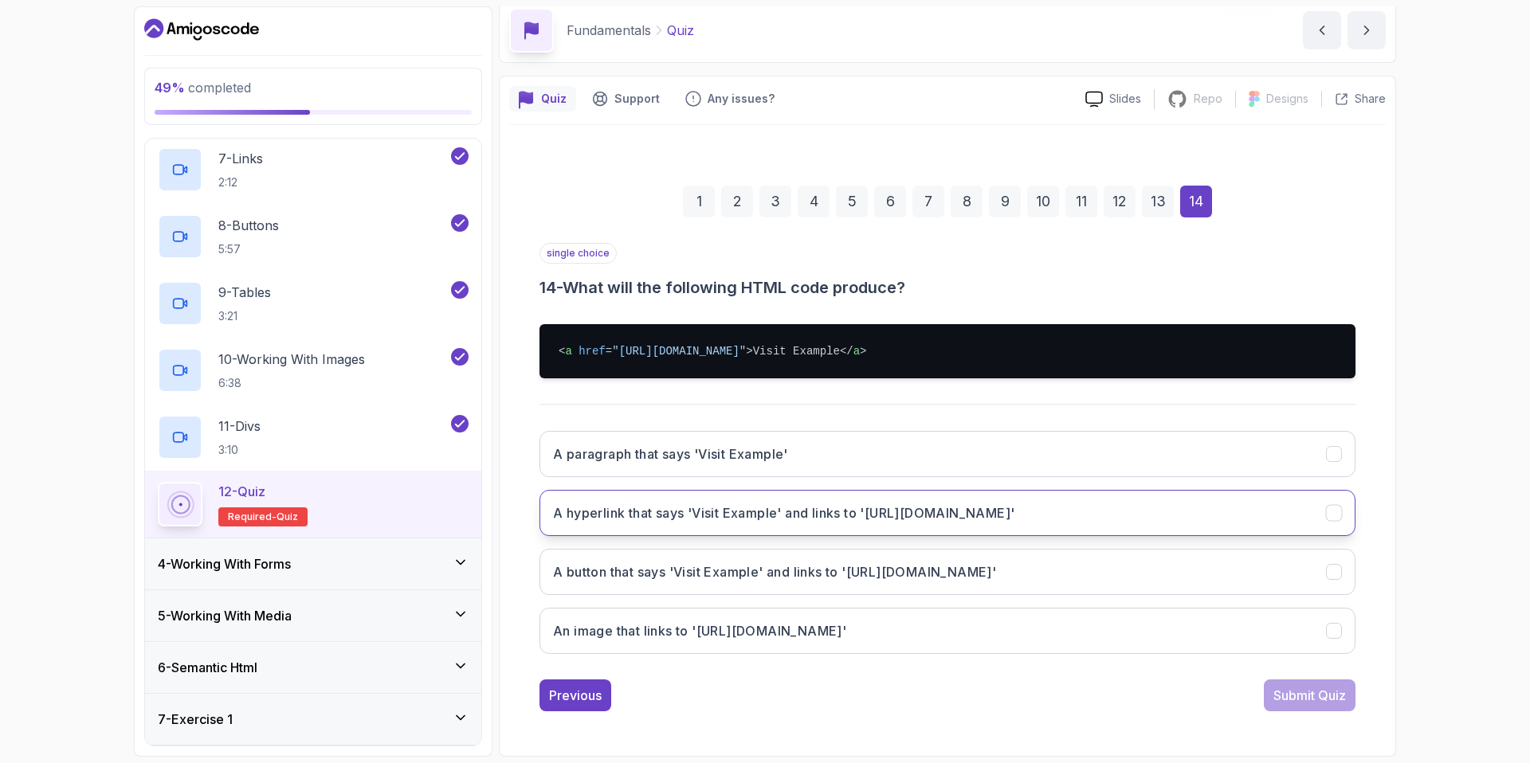
click at [716, 515] on h3 "A hyperlink that says 'Visit Example' and links to '[URL][DOMAIN_NAME]'" at bounding box center [783, 513] width 461 height 19
click at [1316, 704] on div "Submit Quiz" at bounding box center [1310, 695] width 73 height 19
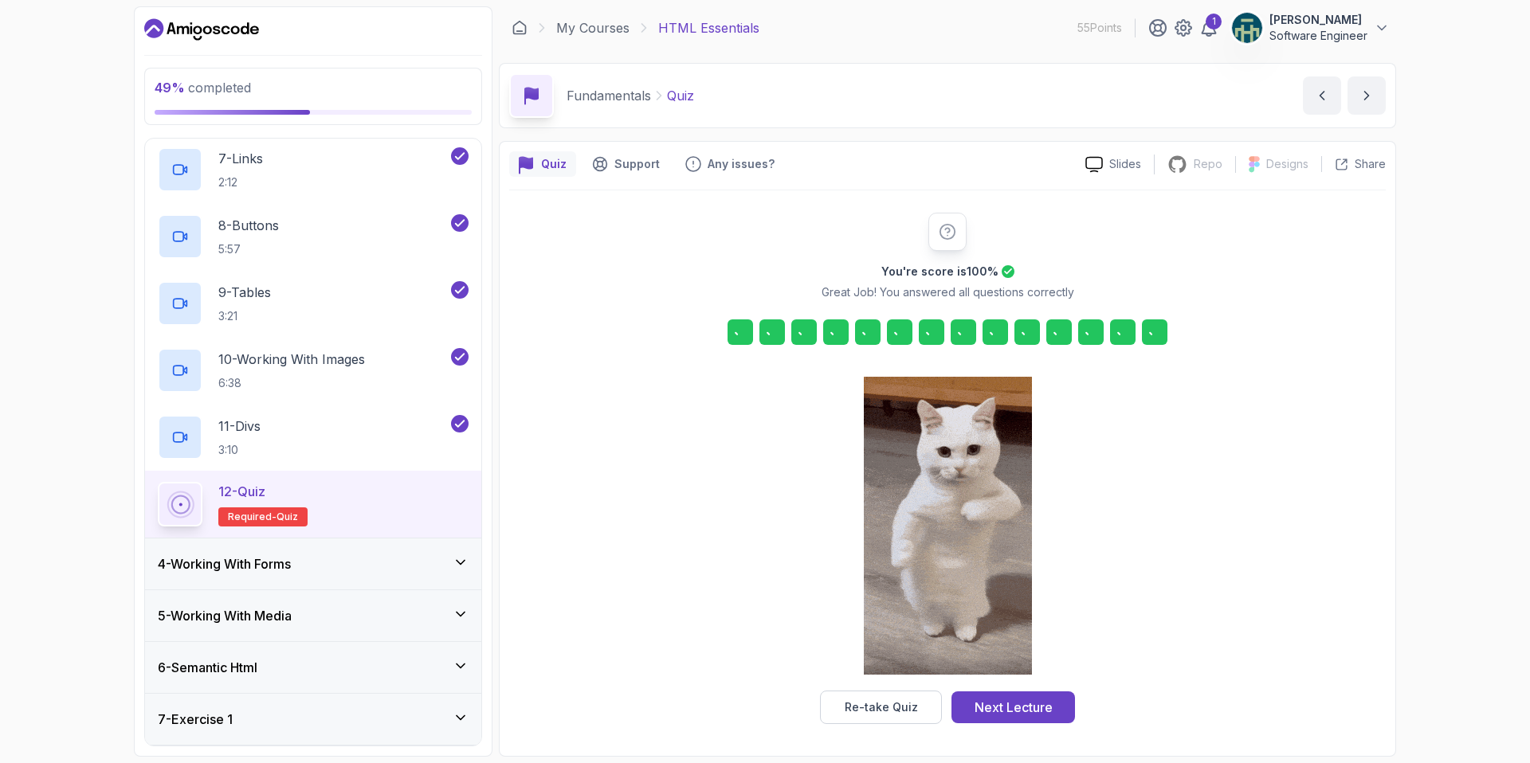
scroll to position [1, 0]
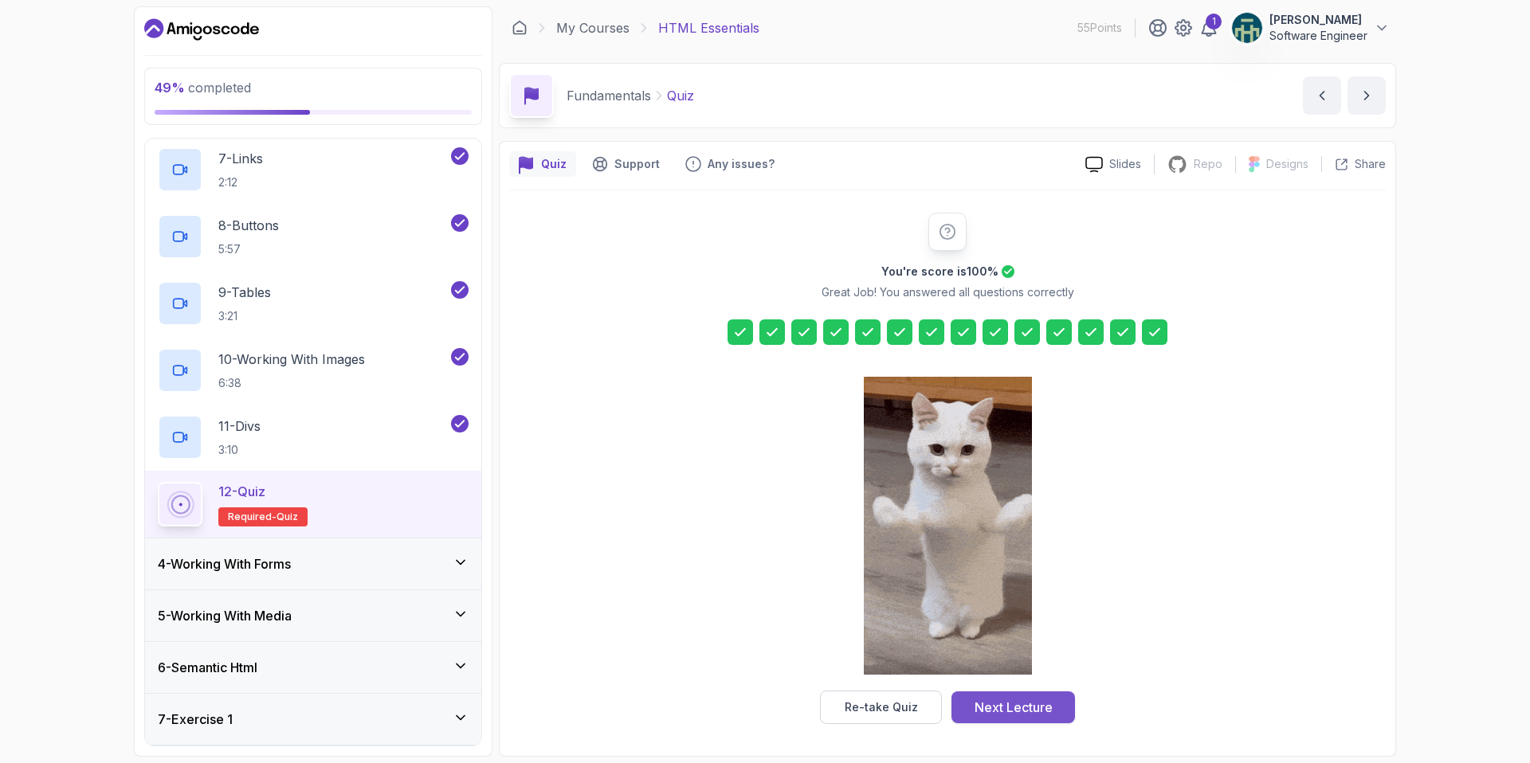
click at [999, 712] on div "Next Lecture" at bounding box center [1014, 707] width 78 height 19
